Goal: Task Accomplishment & Management: Use online tool/utility

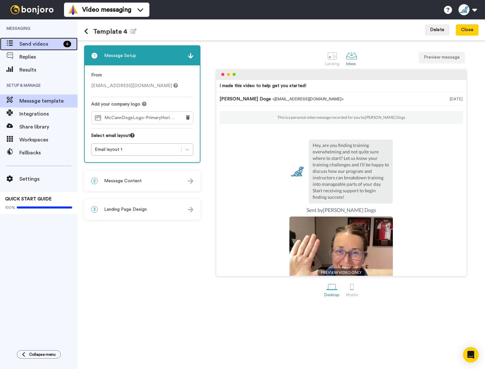
click at [53, 49] on div "Send videos 4" at bounding box center [39, 44] width 78 height 13
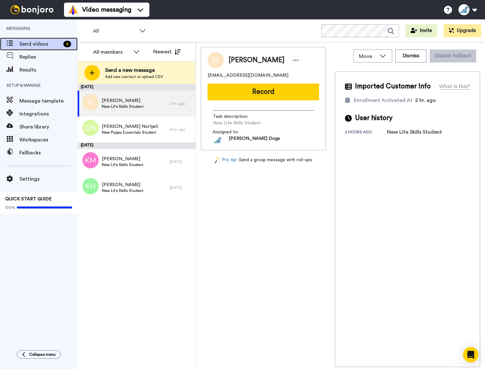
click at [48, 42] on span "Send videos" at bounding box center [39, 44] width 41 height 8
